Goal: Information Seeking & Learning: Learn about a topic

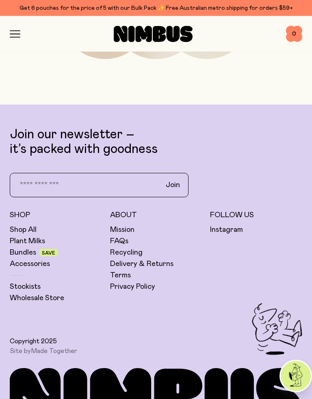
scroll to position [4051, 0]
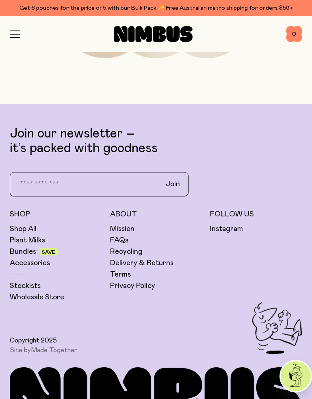
click at [132, 211] on h5 "About" at bounding box center [156, 214] width 92 height 10
click at [120, 239] on link "FAQs" at bounding box center [119, 240] width 18 height 10
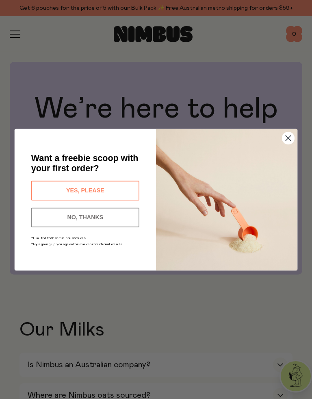
click at [297, 143] on img "POPUP Form" at bounding box center [226, 198] width 141 height 141
click at [283, 139] on circle "Close dialog" at bounding box center [289, 138] width 12 height 12
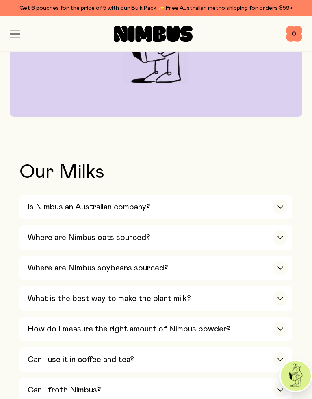
scroll to position [158, 0]
click at [61, 209] on h3 "Is Nimbus an Australian company?" at bounding box center [89, 207] width 123 height 10
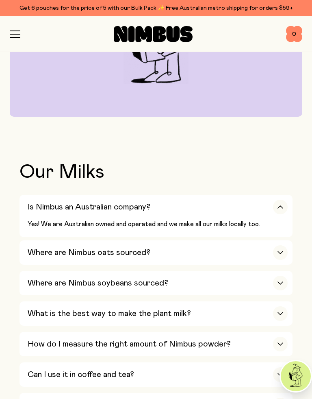
click at [273, 208] on div "button" at bounding box center [280, 207] width 15 height 15
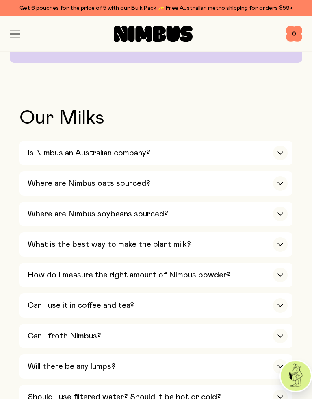
click at [41, 240] on h3 "What is the best way to make the plant milk?" at bounding box center [109, 245] width 163 height 10
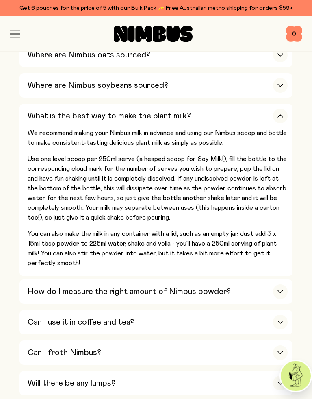
scroll to position [341, 0]
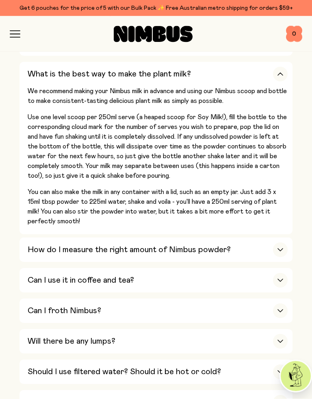
click at [38, 275] on div "Can I use it in coffee and tea?" at bounding box center [158, 280] width 260 height 24
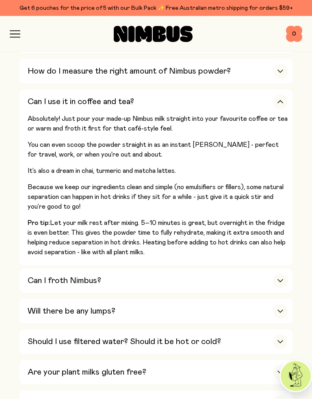
scroll to position [416, 0]
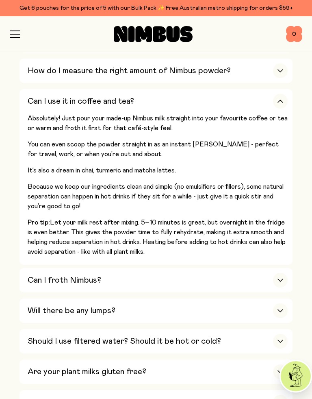
click at [45, 275] on h3 "Can I froth Nimbus?" at bounding box center [65, 280] width 74 height 10
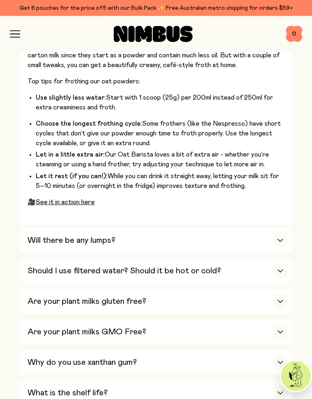
click at [33, 266] on h3 "Should I use filtered water? Should it be hot or cold?" at bounding box center [125, 271] width 194 height 10
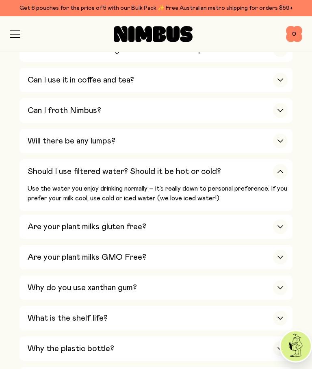
scroll to position [426, 0]
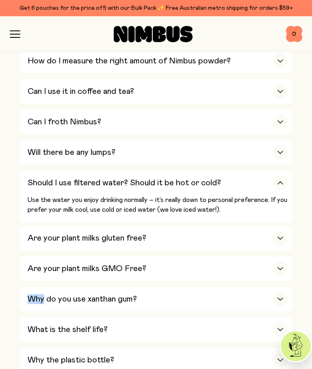
click at [63, 233] on h3 "Are your plant milks gluten free?" at bounding box center [87, 238] width 119 height 10
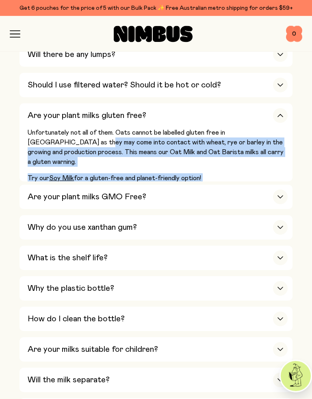
scroll to position [524, 0]
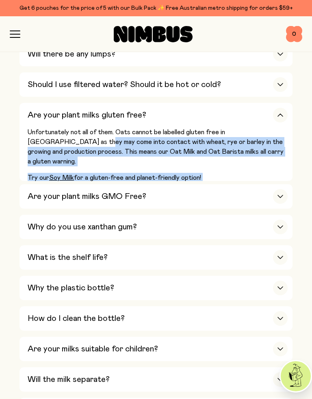
click at [52, 222] on h3 "Why do you use xanthan gum?" at bounding box center [82, 227] width 109 height 10
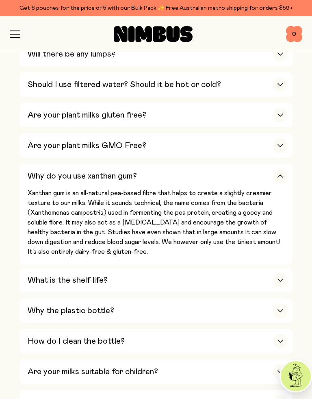
click at [45, 275] on h3 "What is the shelf life?" at bounding box center [68, 280] width 80 height 10
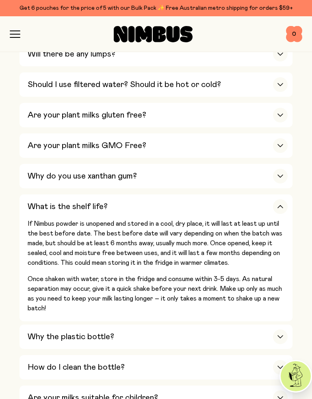
click at [64, 324] on div "Why the plastic bottle?" at bounding box center [158, 336] width 260 height 24
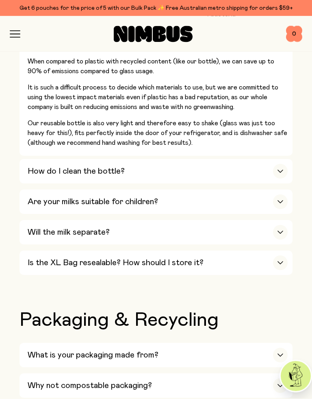
click at [51, 197] on h3 "Are your milks suitable for children?" at bounding box center [93, 202] width 131 height 10
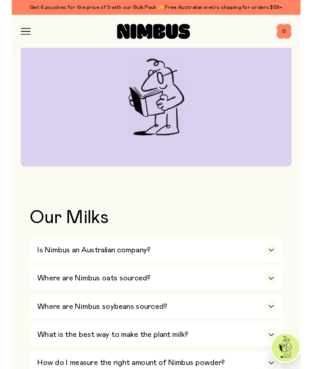
scroll to position [0, 0]
